Goal: Task Accomplishment & Management: Use online tool/utility

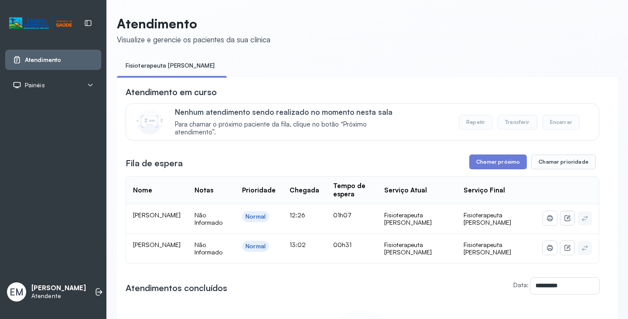
click at [564, 217] on icon at bounding box center [567, 218] width 7 height 7
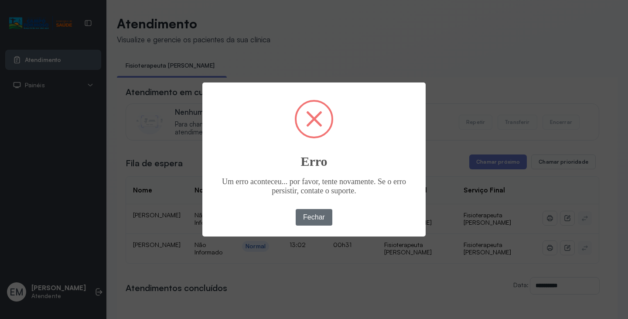
click at [306, 217] on button "Fechar" at bounding box center [314, 217] width 37 height 17
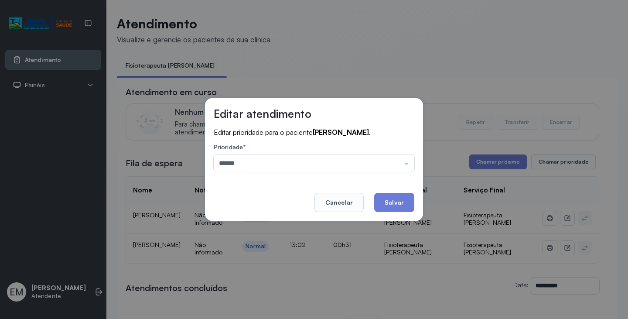
drag, startPoint x: 341, startPoint y: 198, endPoint x: 353, endPoint y: 192, distance: 13.3
click at [342, 198] on button "Cancelar" at bounding box center [338, 202] width 49 height 19
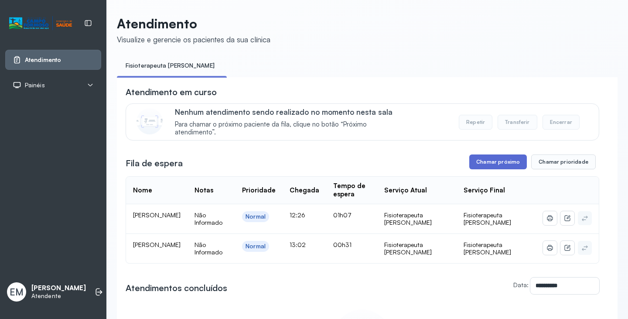
click at [504, 167] on button "Chamar próximo" at bounding box center [498, 161] width 58 height 15
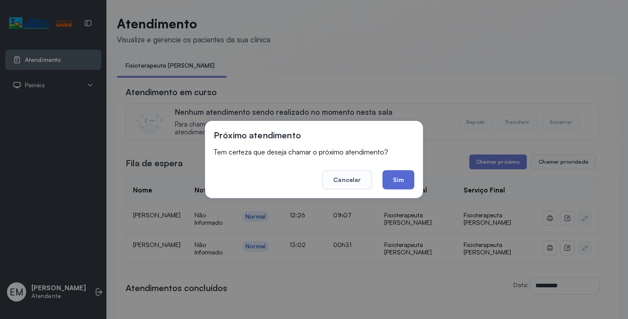
click at [408, 172] on button "Sim" at bounding box center [399, 179] width 32 height 19
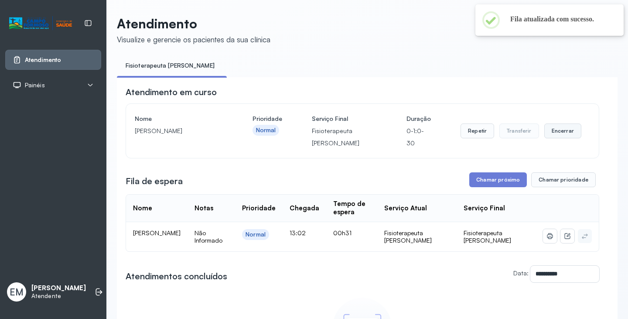
click at [549, 130] on button "Encerrar" at bounding box center [562, 130] width 37 height 15
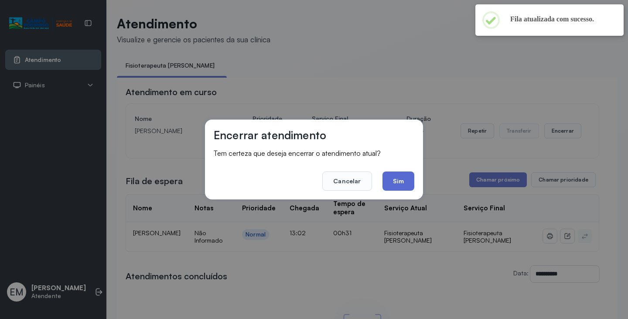
click at [406, 177] on button "Sim" at bounding box center [399, 180] width 32 height 19
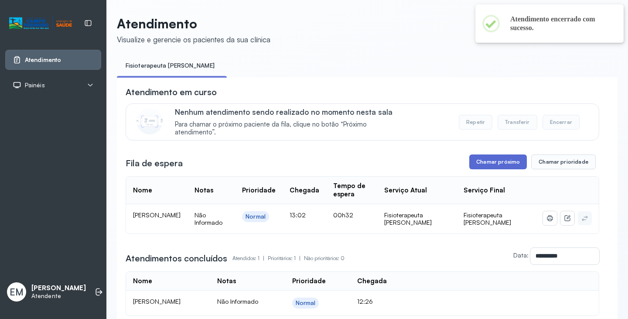
click at [481, 167] on button "Chamar próximo" at bounding box center [498, 161] width 58 height 15
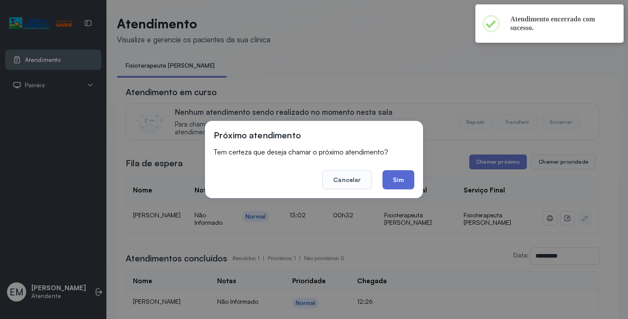
click at [402, 174] on button "Sim" at bounding box center [399, 179] width 32 height 19
